Goal: Task Accomplishment & Management: Use online tool/utility

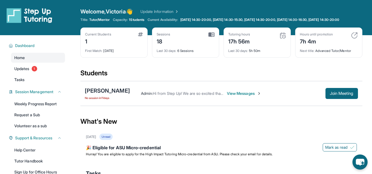
click at [182, 78] on div "Students" at bounding box center [221, 75] width 282 height 12
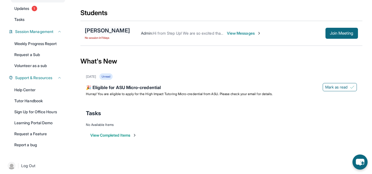
scroll to position [68, 0]
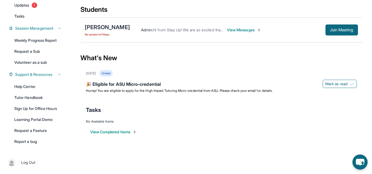
click at [99, 37] on div "[PERSON_NAME] No session [DATE] Admin : Hi from Step Up! We are so excited that…" at bounding box center [221, 30] width 282 height 25
click at [96, 29] on div "[PERSON_NAME]" at bounding box center [107, 27] width 45 height 8
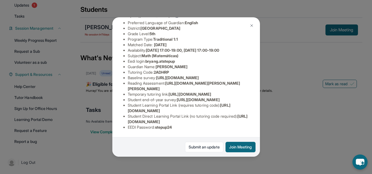
scroll to position [112, 0]
click at [268, 66] on div "[PERSON_NAME] Guardian: [PERSON_NAME] Student Information [URL][DOMAIN_NAME] Pr…" at bounding box center [186, 87] width 372 height 174
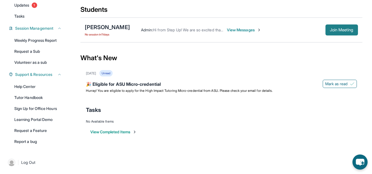
click at [338, 29] on span "Join Meeting" at bounding box center [342, 29] width 24 height 3
click at [334, 31] on span "Join Meeting" at bounding box center [342, 29] width 24 height 3
click at [163, 50] on div "What's New" at bounding box center [221, 58] width 282 height 24
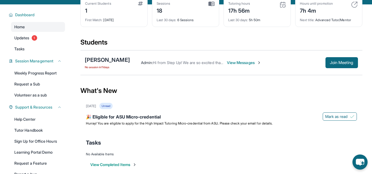
scroll to position [24, 0]
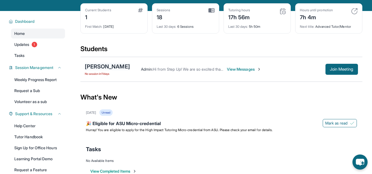
click at [113, 71] on div "[PERSON_NAME]" at bounding box center [107, 67] width 45 height 8
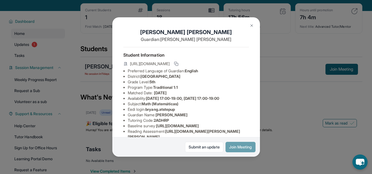
click at [234, 148] on button "Join Meeting" at bounding box center [241, 147] width 30 height 10
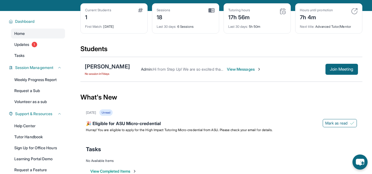
click at [165, 51] on div "Students" at bounding box center [221, 51] width 282 height 12
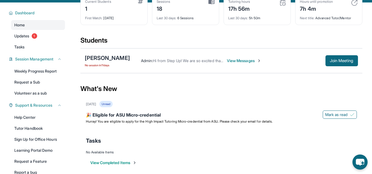
scroll to position [0, 0]
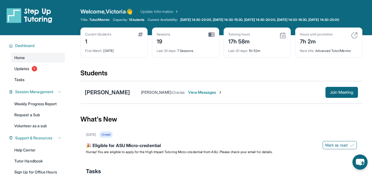
click at [286, 45] on div "Tutoring hours 17h 58m" at bounding box center [257, 38] width 58 height 13
click at [164, 44] on div "19" at bounding box center [164, 41] width 14 height 9
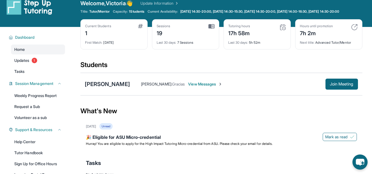
scroll to position [8, 0]
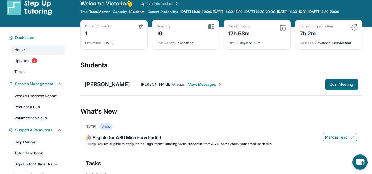
click at [253, 122] on div "What's New" at bounding box center [221, 111] width 282 height 24
click at [158, 37] on div "19" at bounding box center [164, 33] width 14 height 9
click at [330, 86] on span "Join Meeting" at bounding box center [342, 84] width 24 height 3
click at [336, 86] on span "Join Meeting" at bounding box center [342, 84] width 24 height 3
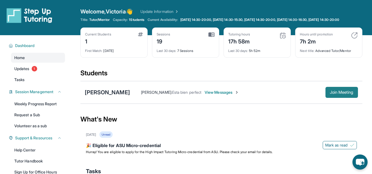
click at [339, 94] on span "Join Meeting" at bounding box center [342, 92] width 24 height 3
